Goal: Information Seeking & Learning: Learn about a topic

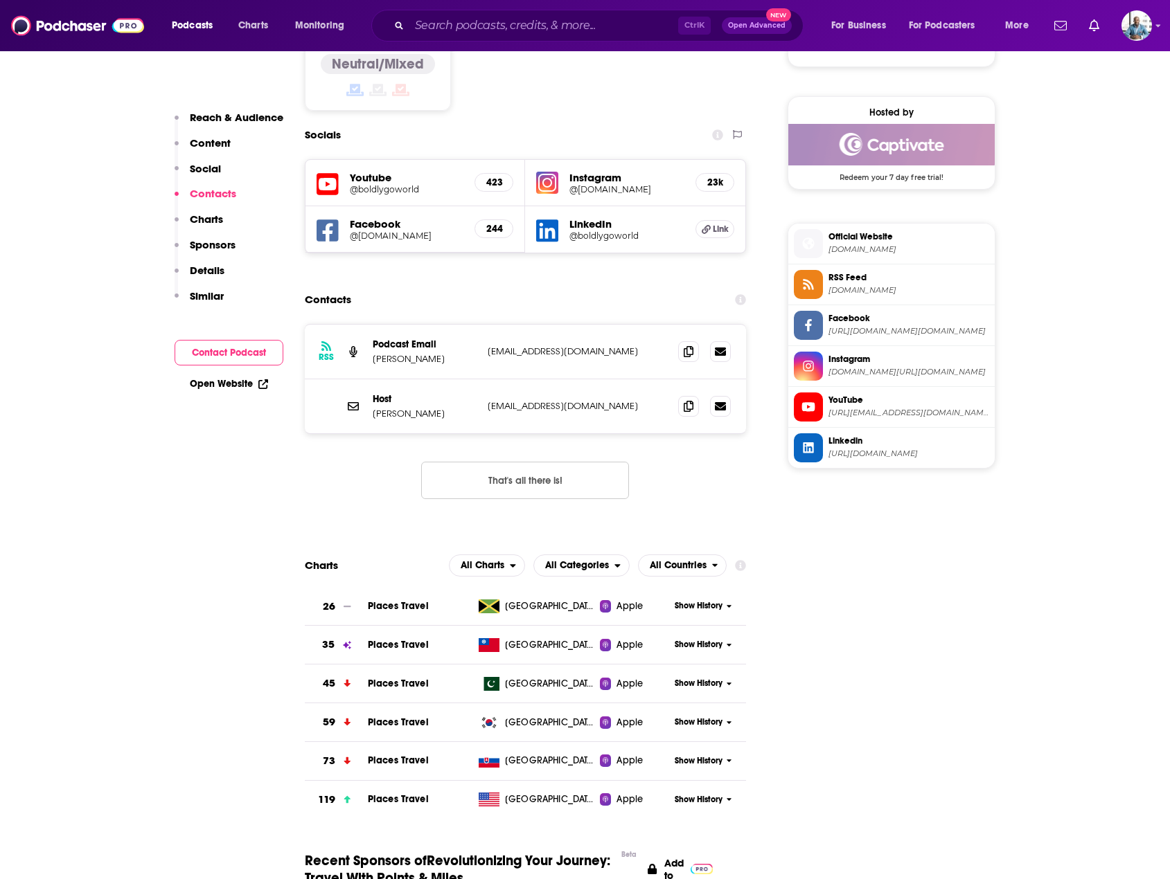
scroll to position [1247, 0]
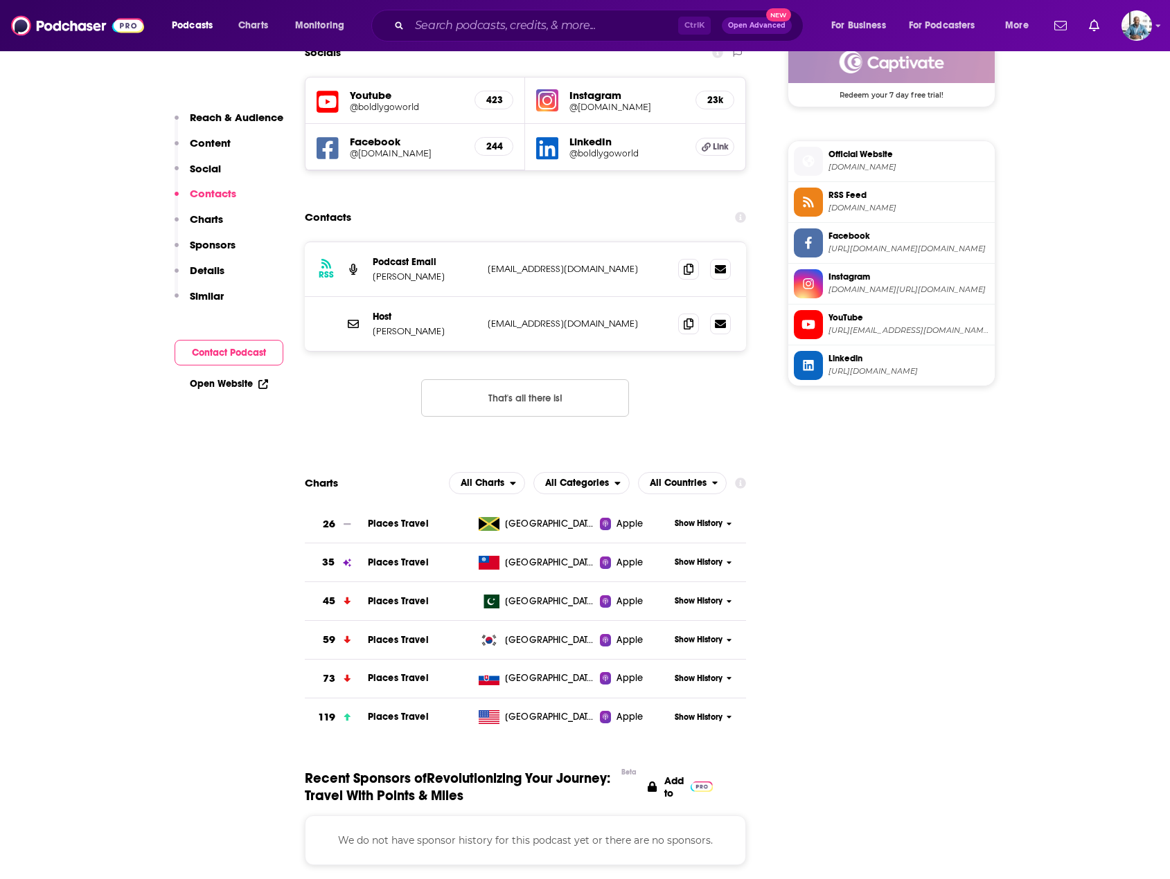
click at [704, 712] on span "Show History" at bounding box center [698, 718] width 48 height 12
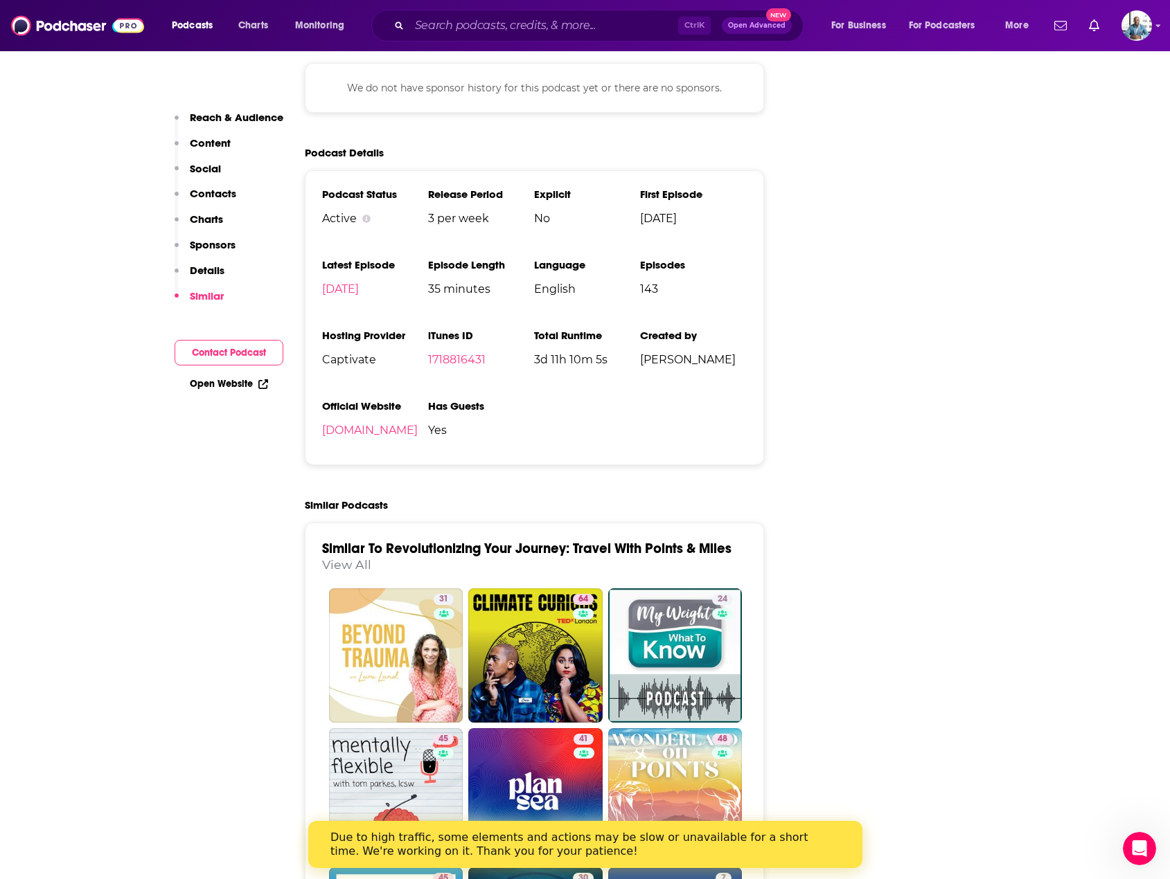
scroll to position [2493, 0]
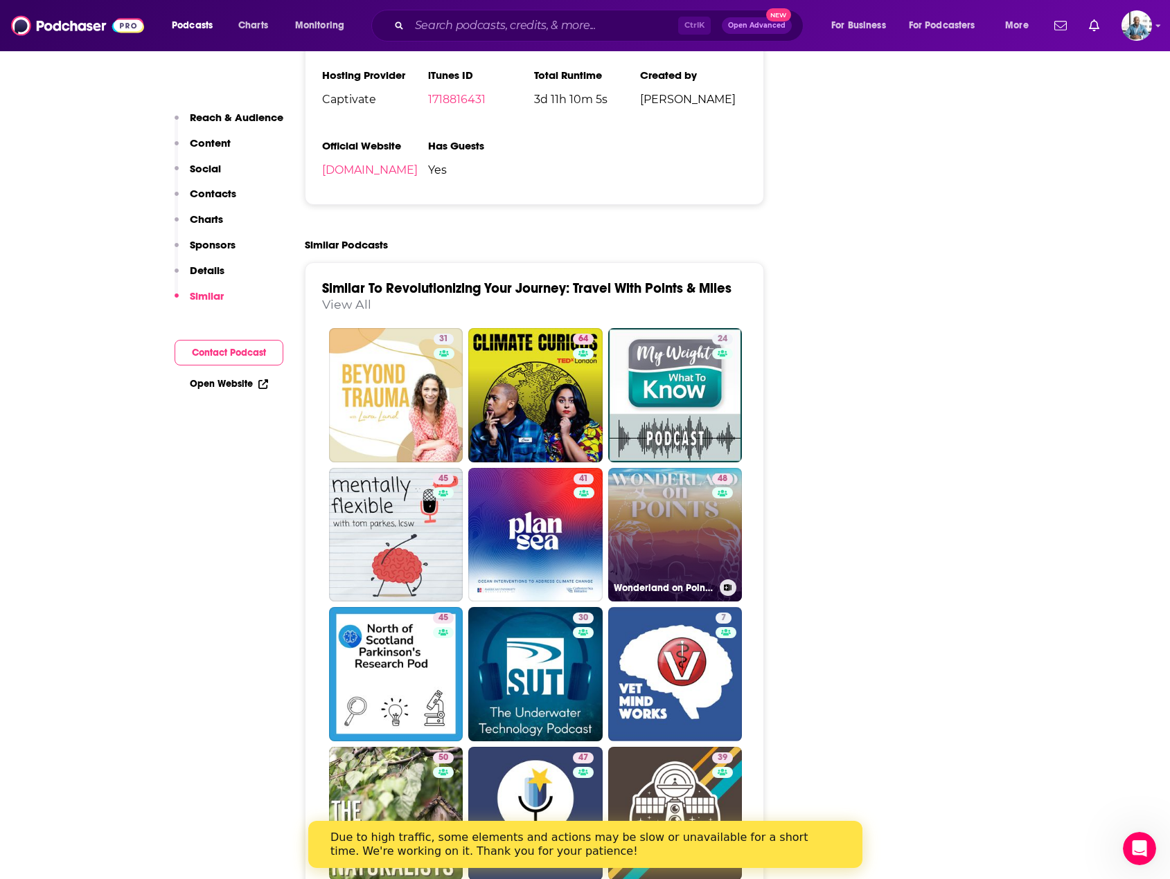
click at [684, 468] on link "48 Wonderland on Points | Credit Card Rewards & Budget Travel" at bounding box center [675, 535] width 134 height 134
type input "[URL][DOMAIN_NAME]"
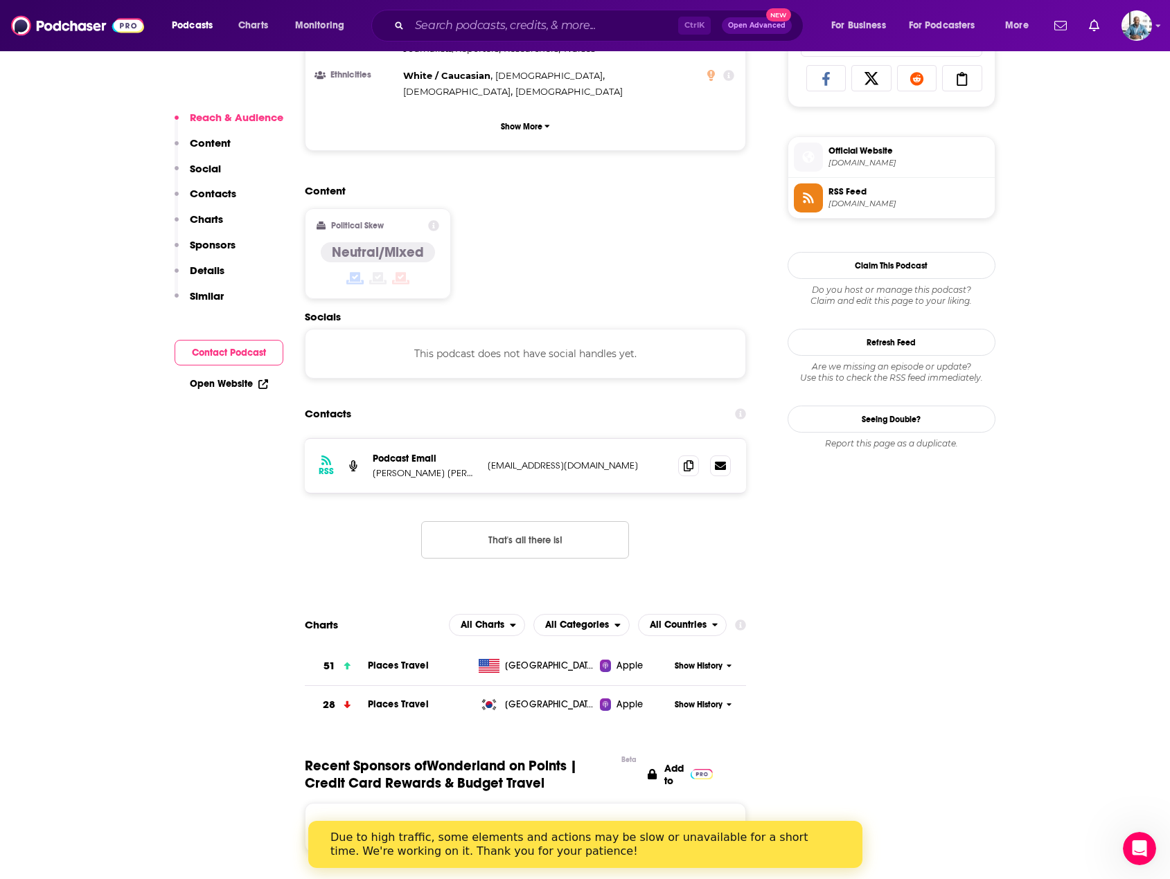
scroll to position [1039, 0]
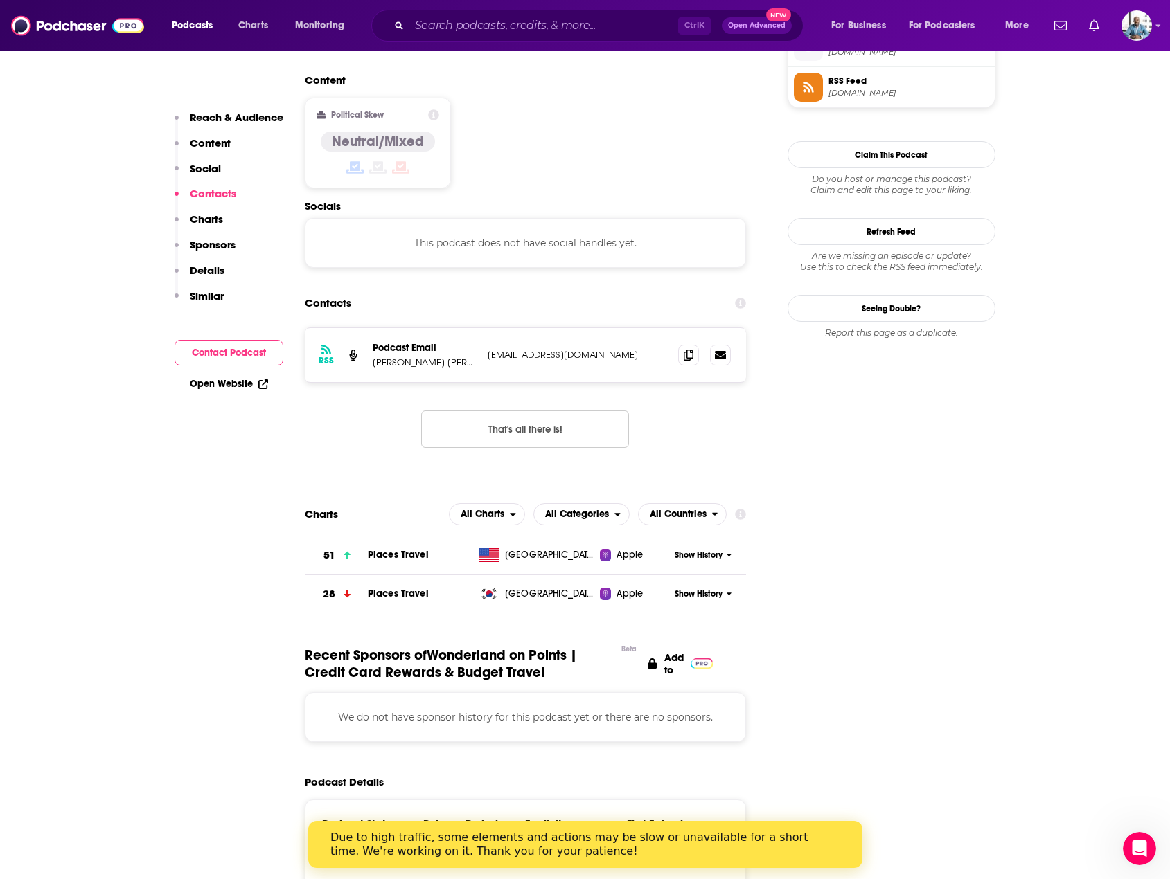
click at [708, 550] on span "Show History" at bounding box center [698, 556] width 48 height 12
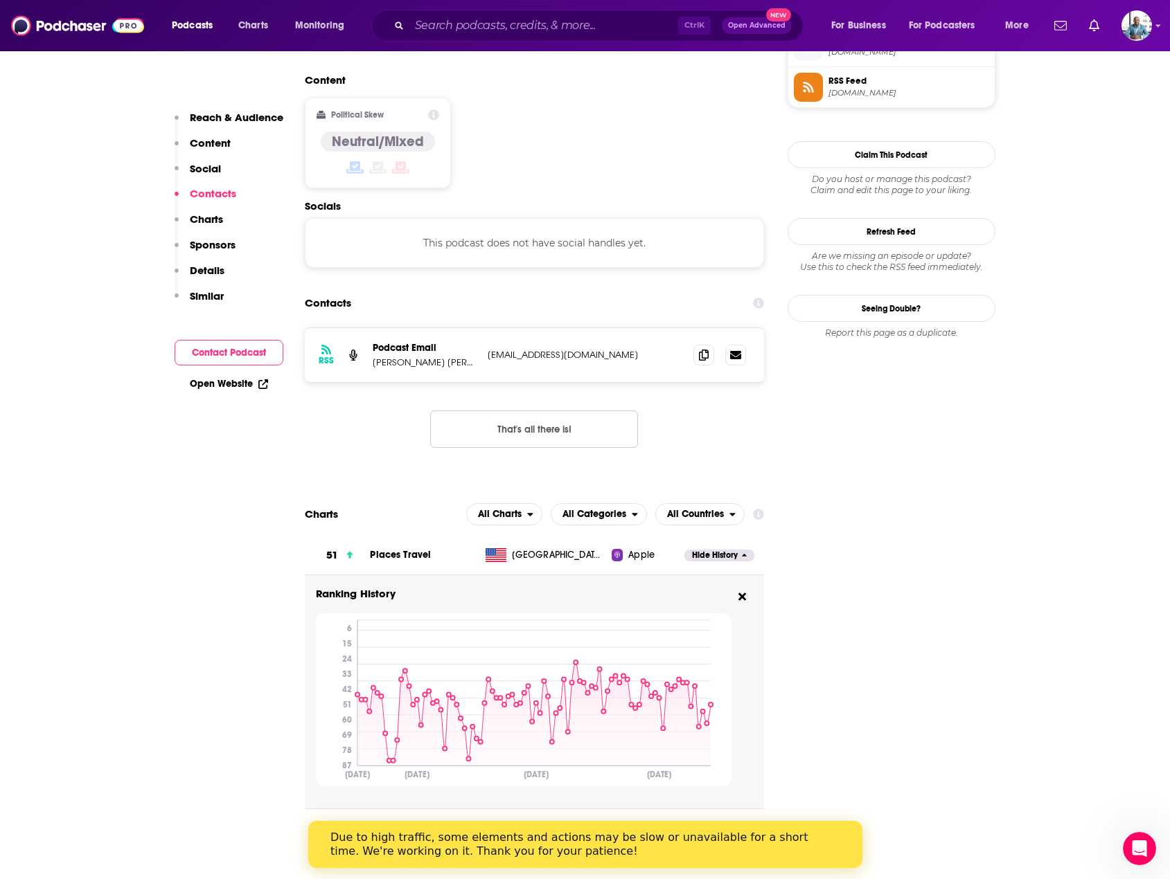
click at [707, 550] on span "Hide History" at bounding box center [715, 556] width 46 height 12
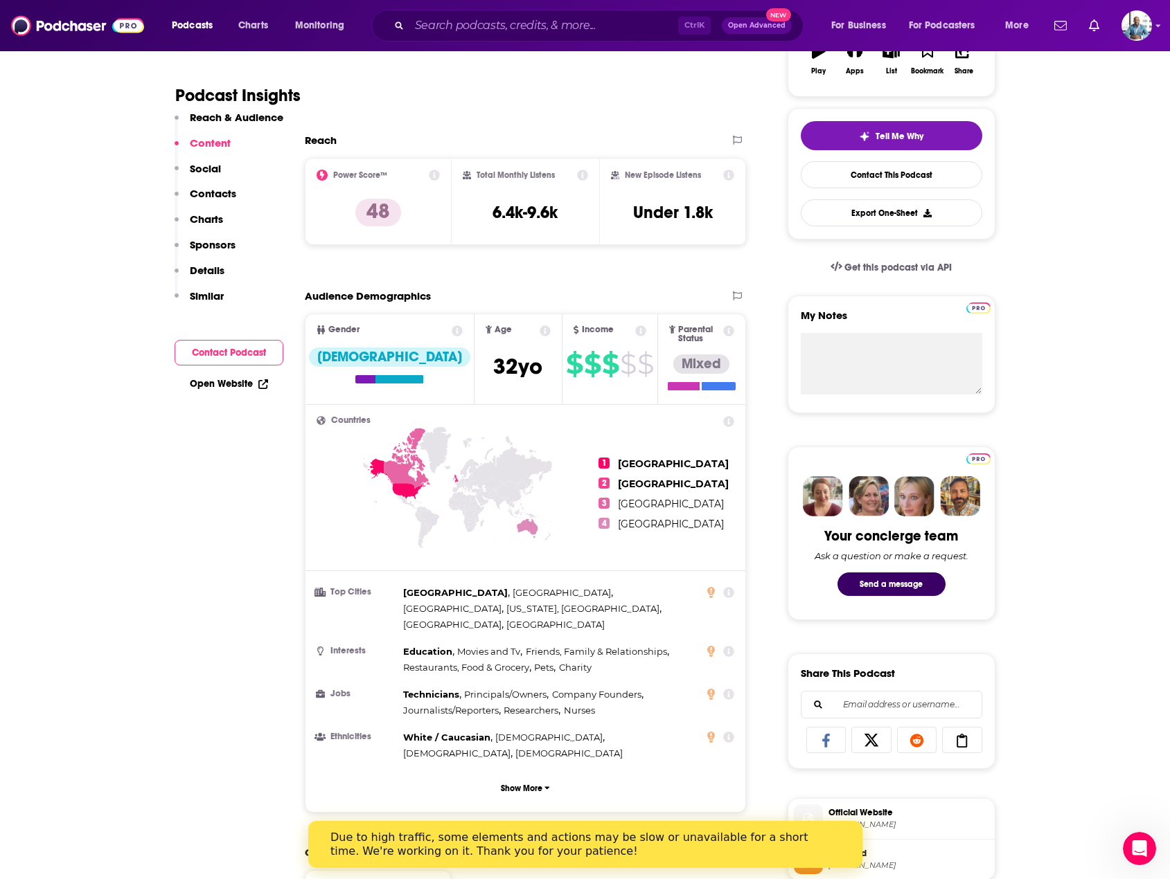
scroll to position [0, 0]
